Goal: Find specific page/section: Find specific page/section

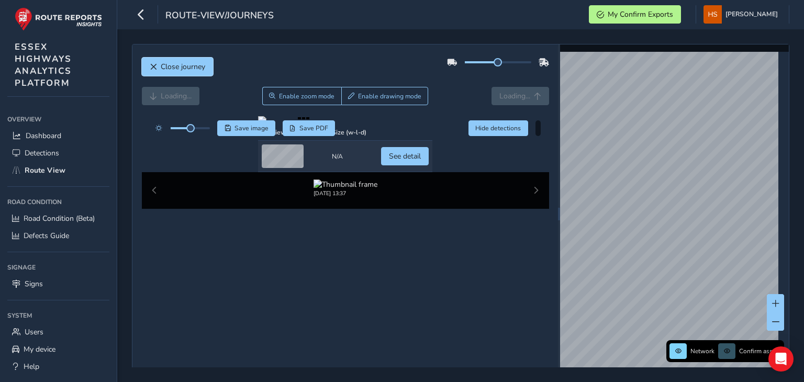
drag, startPoint x: 195, startPoint y: 72, endPoint x: 172, endPoint y: 380, distance: 308.3
click at [195, 72] on button "Close journey" at bounding box center [177, 67] width 71 height 18
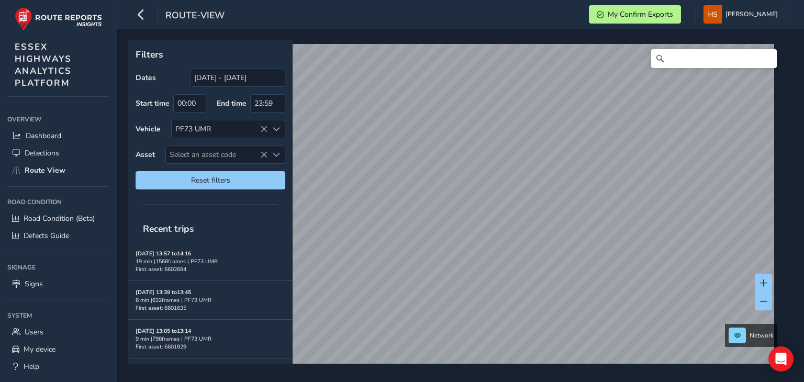
click at [407, 371] on div "Filters Dates [DATE] - [DATE] Start time 00:00 End time 23:59 Vehicle PF73 UMR …" at bounding box center [460, 205] width 687 height 353
